Goal: Task Accomplishment & Management: Manage account settings

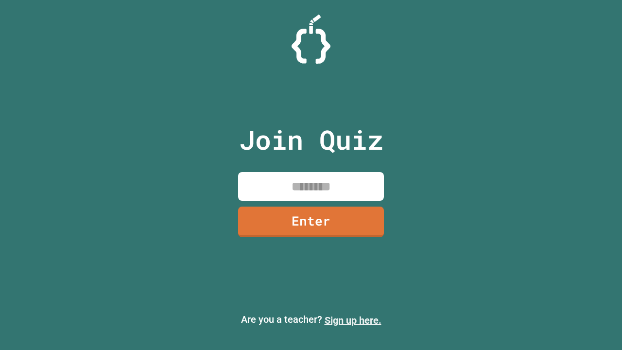
click at [353, 320] on link "Sign up here." at bounding box center [353, 321] width 57 height 12
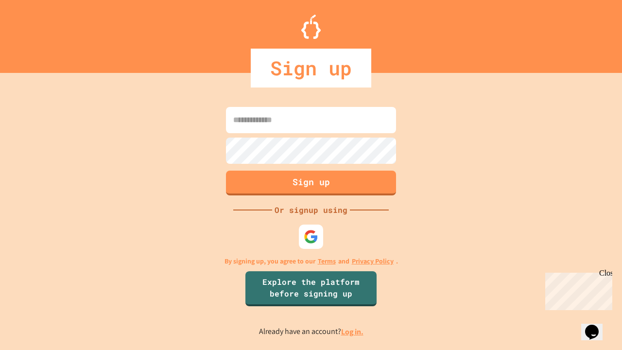
click at [353, 332] on link "Log in." at bounding box center [352, 332] width 22 height 10
